Goal: Transaction & Acquisition: Obtain resource

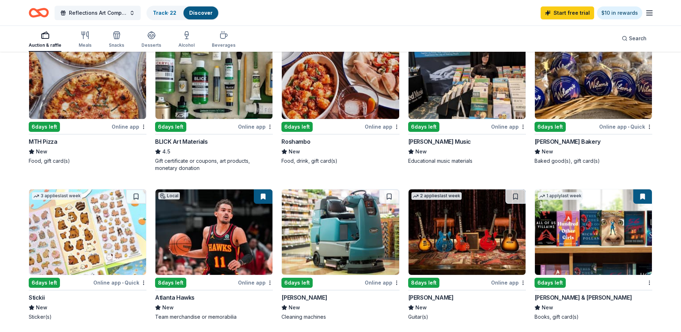
scroll to position [215, 0]
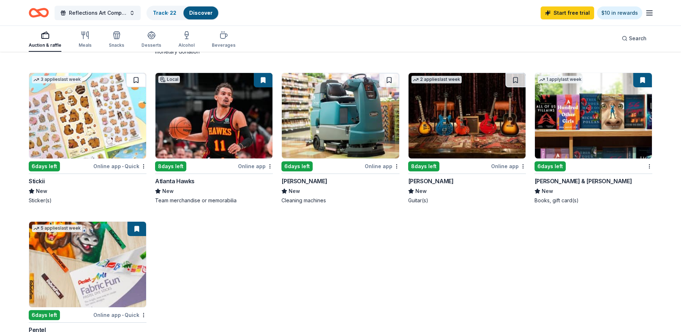
click at [136, 84] on button at bounding box center [136, 80] width 20 height 14
click at [136, 84] on button at bounding box center [136, 80] width 19 height 14
click at [137, 76] on button at bounding box center [136, 80] width 19 height 14
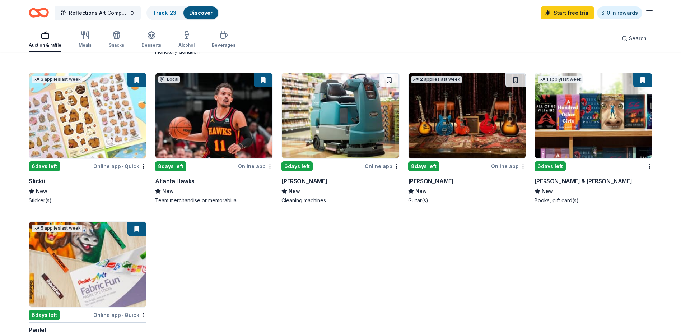
click at [360, 137] on img at bounding box center [340, 115] width 117 height 85
click at [653, 15] on div "Reflections Art Competition Track · 23 Discover Start free trial $10 in rewards" at bounding box center [340, 12] width 681 height 25
click at [650, 12] on icon "button" at bounding box center [649, 13] width 9 height 9
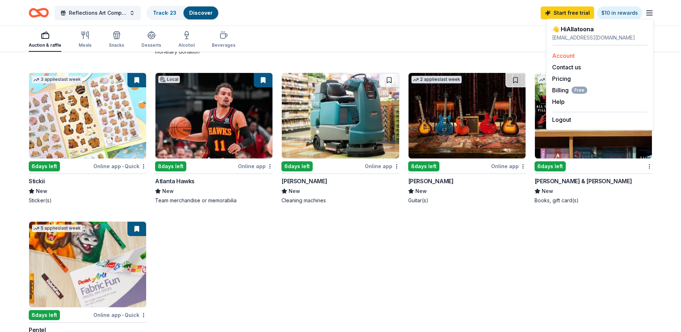
click at [557, 55] on link "Account" at bounding box center [563, 55] width 23 height 7
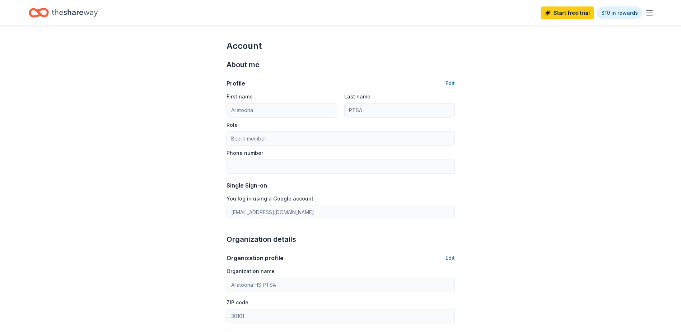
click at [652, 14] on icon "button" at bounding box center [649, 13] width 9 height 9
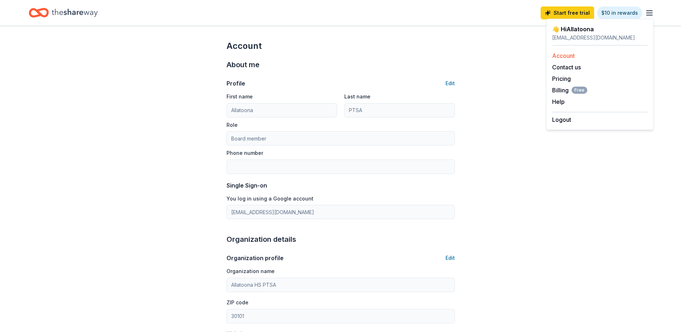
click at [563, 57] on link "Account" at bounding box center [563, 55] width 23 height 7
click at [57, 11] on icon "Home" at bounding box center [75, 13] width 46 height 8
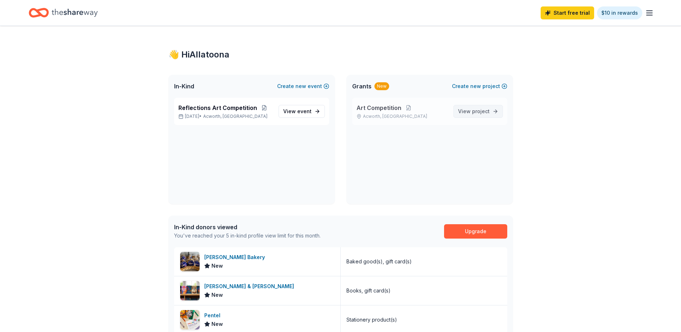
click at [482, 113] on span "project" at bounding box center [481, 111] width 18 height 6
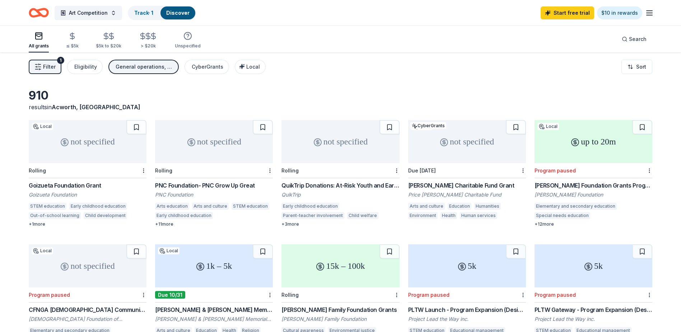
click at [156, 69] on div "General operations, Scholarship, Education, Capital, Training and capacity buil…" at bounding box center [144, 66] width 57 height 9
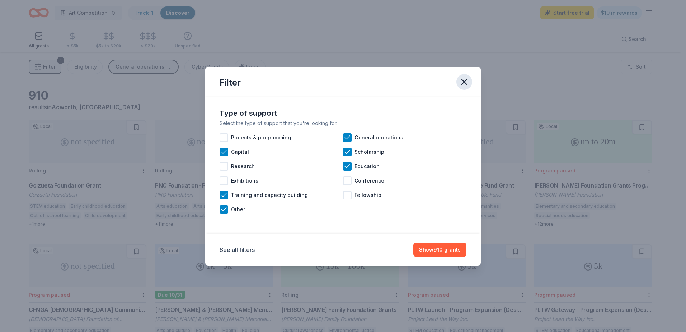
click at [467, 83] on icon "button" at bounding box center [464, 82] width 10 height 10
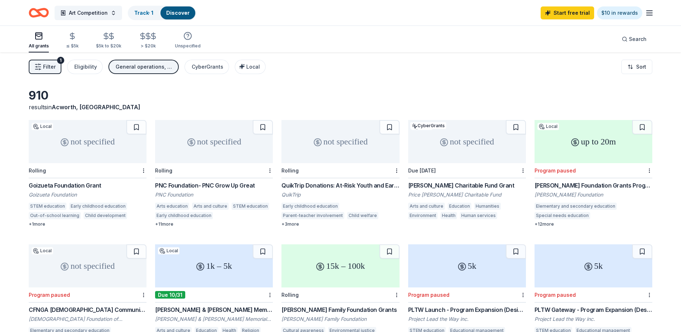
click at [473, 149] on div "not specified" at bounding box center [467, 141] width 118 height 43
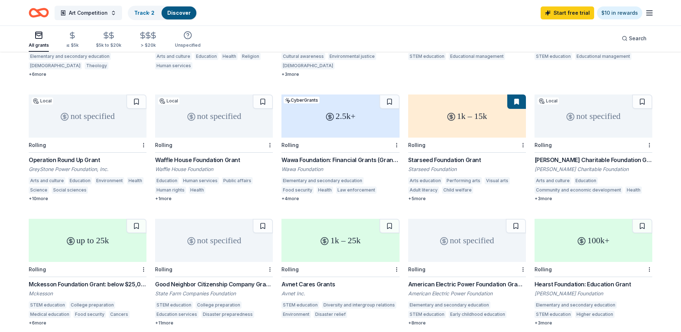
scroll to position [256, 0]
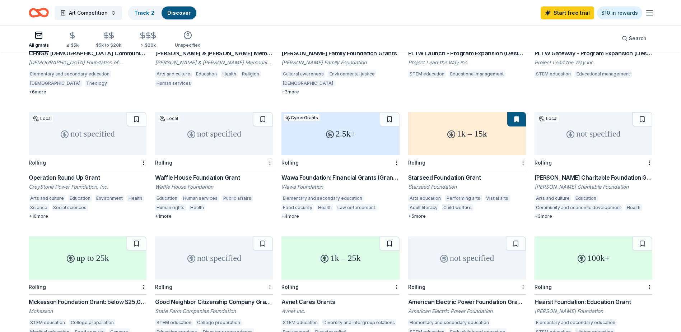
click at [94, 176] on div "Operation Round Up Grant" at bounding box center [88, 177] width 118 height 9
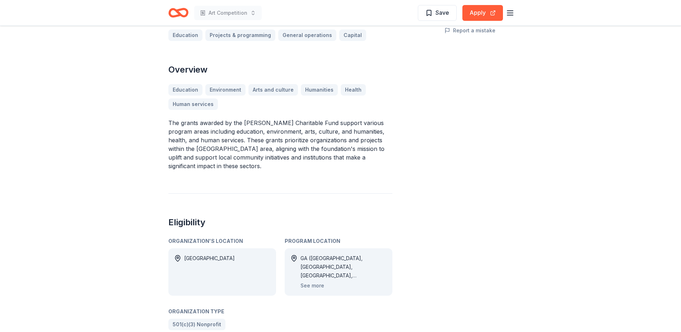
scroll to position [179, 0]
click at [318, 281] on button "See more" at bounding box center [312, 285] width 24 height 9
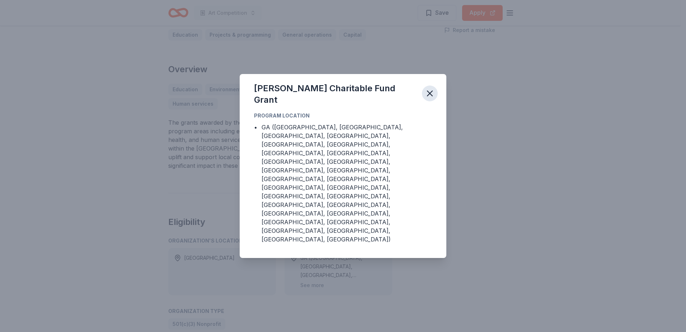
click at [431, 98] on icon "button" at bounding box center [430, 93] width 10 height 10
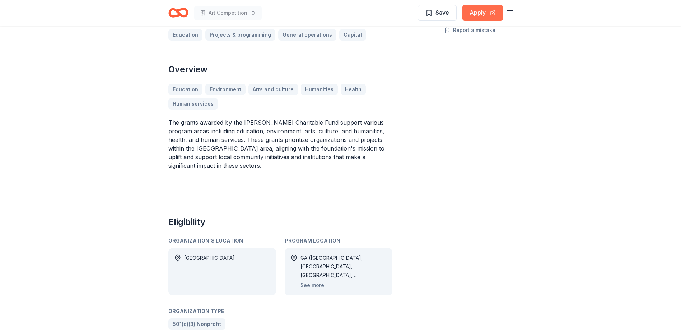
click at [492, 16] on button "Apply" at bounding box center [482, 13] width 41 height 16
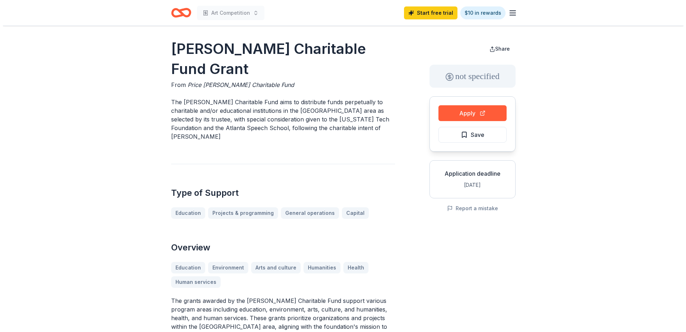
scroll to position [0, 0]
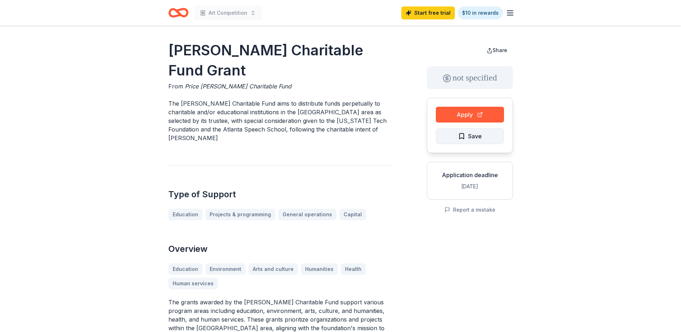
click at [471, 137] on span "Save" at bounding box center [475, 135] width 14 height 9
drag, startPoint x: 244, startPoint y: 71, endPoint x: 160, endPoint y: 49, distance: 86.5
drag, startPoint x: 169, startPoint y: 50, endPoint x: 242, endPoint y: 74, distance: 76.8
click at [242, 74] on h1 "[PERSON_NAME] Charitable Fund Grant" at bounding box center [280, 60] width 224 height 40
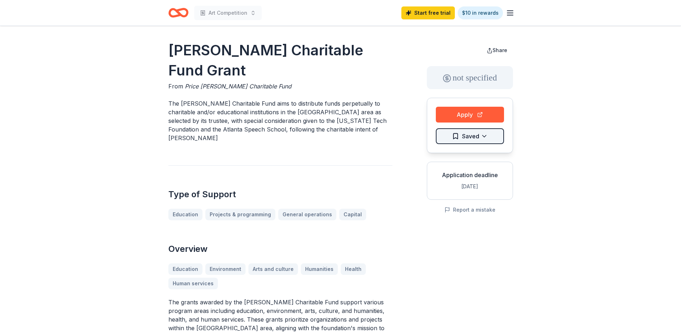
click at [489, 137] on html "Art Competition Start free trial $10 in rewards Price Gilbert, Jr. Charitable F…" at bounding box center [340, 166] width 681 height 332
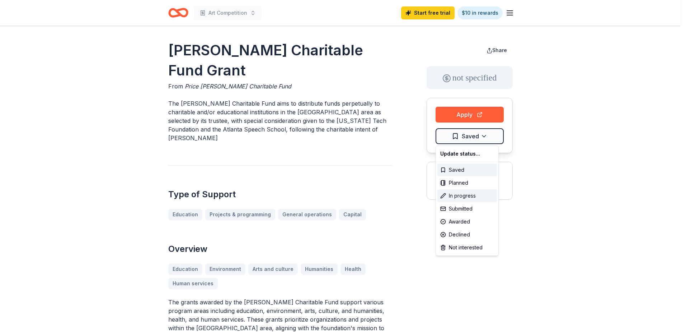
click at [471, 196] on div "In progress" at bounding box center [467, 195] width 60 height 13
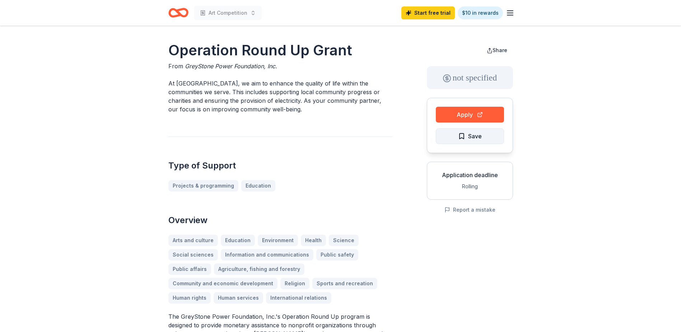
click at [486, 139] on button "Save" at bounding box center [470, 136] width 68 height 16
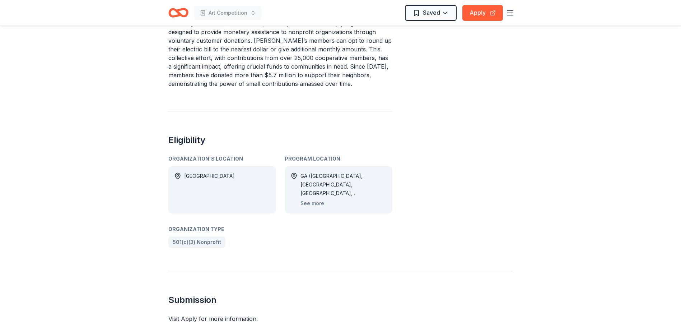
scroll to position [323, 0]
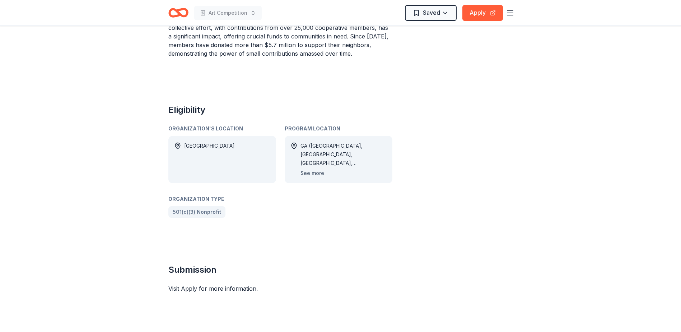
click at [315, 171] on button "See more" at bounding box center [312, 173] width 24 height 9
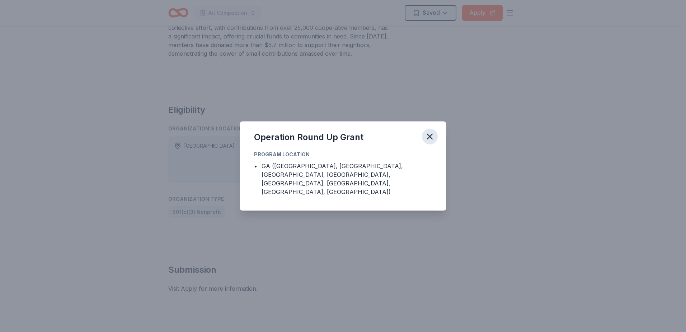
click at [430, 141] on icon "button" at bounding box center [430, 136] width 10 height 10
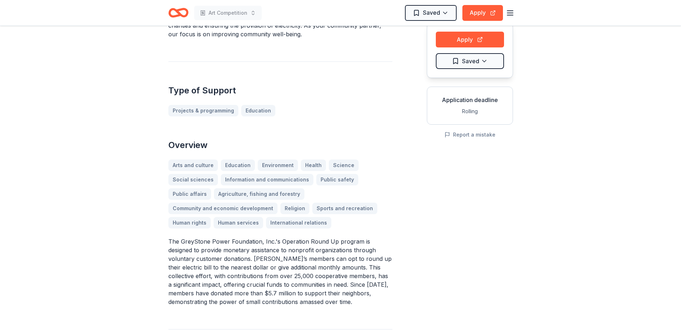
scroll to position [0, 0]
